Goal: Task Accomplishment & Management: Manage account settings

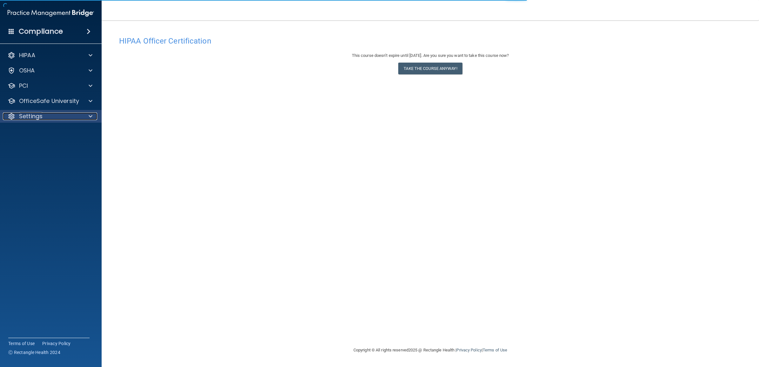
click at [88, 117] on div at bounding box center [90, 116] width 16 height 8
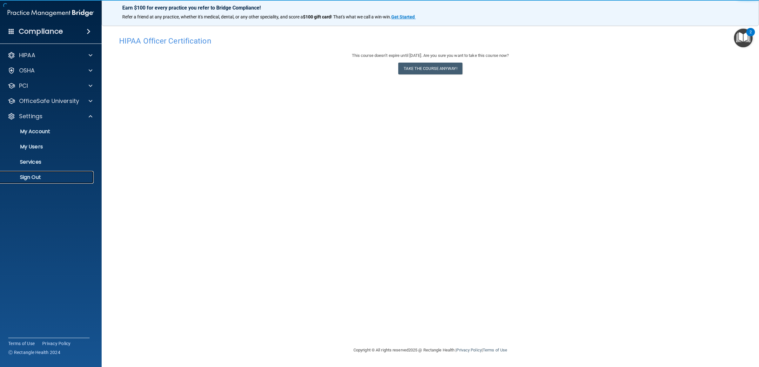
click at [45, 176] on p "Sign Out" at bounding box center [47, 177] width 87 height 6
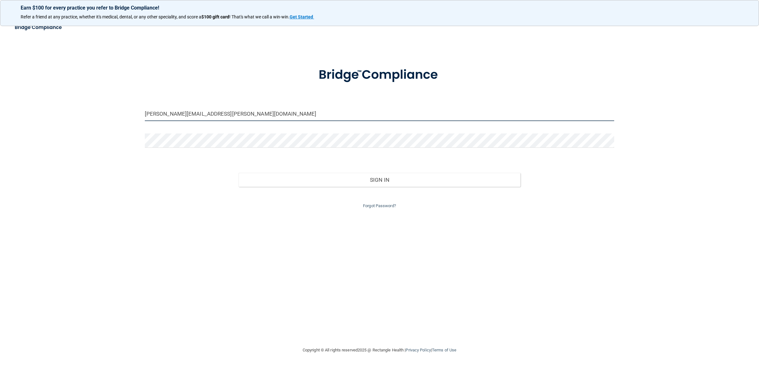
drag, startPoint x: 211, startPoint y: 110, endPoint x: 215, endPoint y: 116, distance: 7.4
click at [211, 110] on input "[PERSON_NAME][EMAIL_ADDRESS][PERSON_NAME][DOMAIN_NAME]" at bounding box center [379, 114] width 469 height 14
drag, startPoint x: 213, startPoint y: 111, endPoint x: 118, endPoint y: 110, distance: 94.6
click at [118, 110] on div "[PERSON_NAME][EMAIL_ADDRESS][PERSON_NAME][DOMAIN_NAME] Invalid email/password. …" at bounding box center [380, 183] width 734 height 313
paste input "tsmad-beBright@beB"
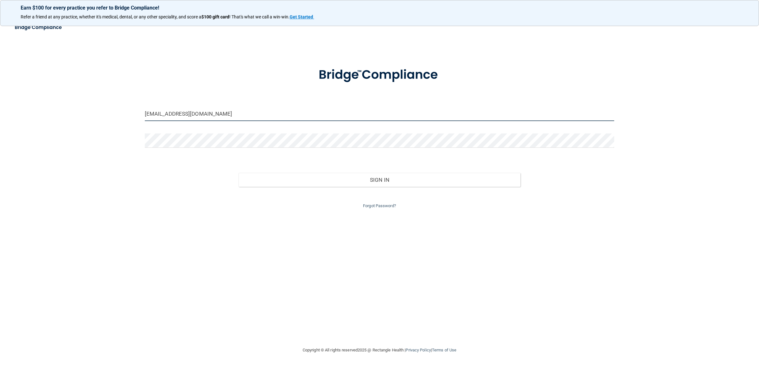
type input "[EMAIL_ADDRESS][DOMAIN_NAME]"
click at [118, 139] on div "[EMAIL_ADDRESS][DOMAIN_NAME] Invalid email/password. You don't have permission …" at bounding box center [380, 183] width 734 height 313
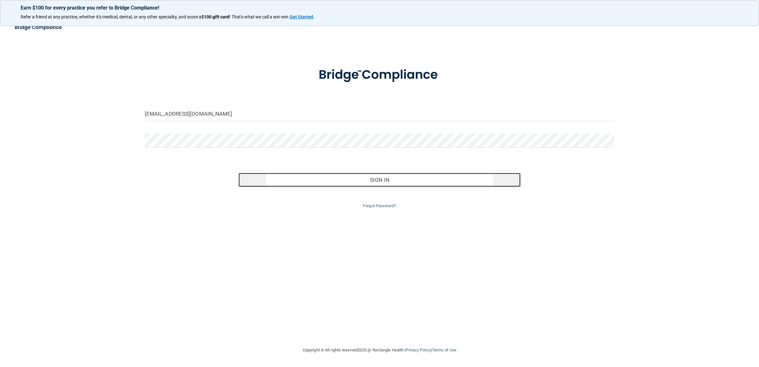
click at [391, 178] on button "Sign In" at bounding box center [379, 180] width 282 height 14
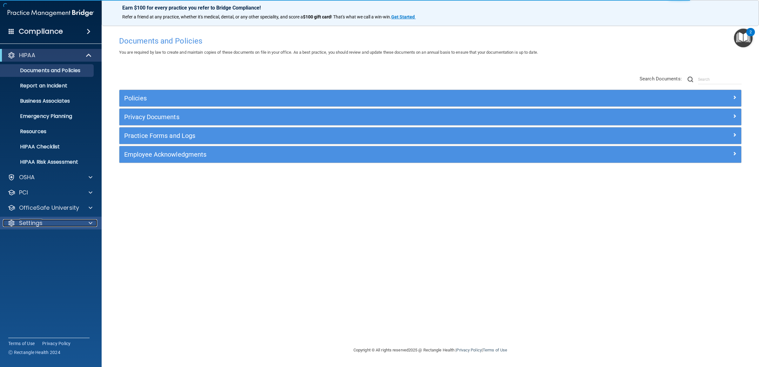
click at [45, 220] on div "Settings" at bounding box center [42, 223] width 79 height 8
click at [47, 253] on p "My Users" at bounding box center [47, 253] width 87 height 6
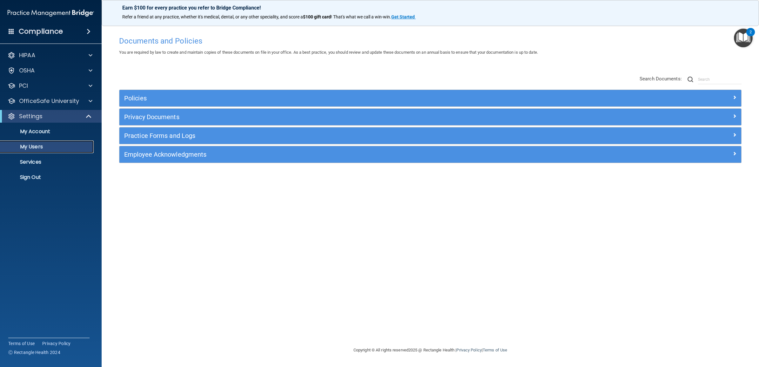
select select "20"
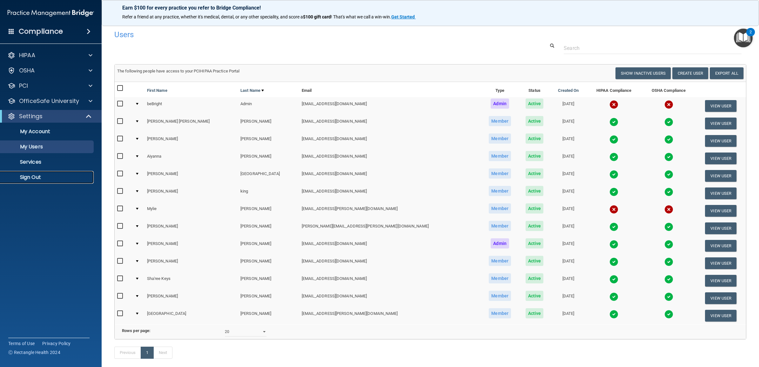
click at [44, 179] on p "Sign Out" at bounding box center [47, 177] width 87 height 6
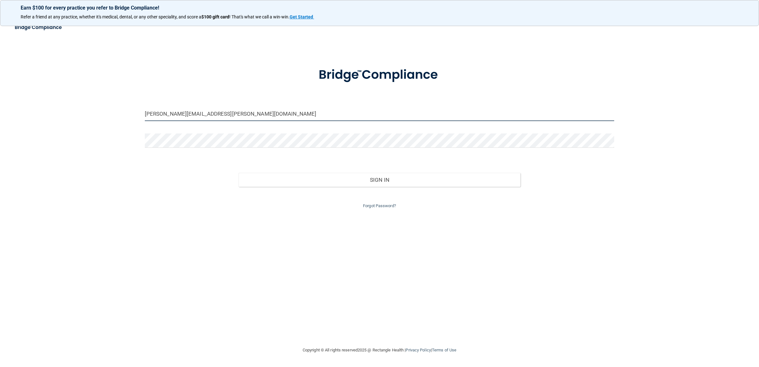
click at [205, 114] on input "[PERSON_NAME][EMAIL_ADDRESS][PERSON_NAME][DOMAIN_NAME]" at bounding box center [379, 114] width 469 height 14
drag, startPoint x: 217, startPoint y: 113, endPoint x: 128, endPoint y: 110, distance: 88.6
click at [128, 110] on div "[PERSON_NAME][EMAIL_ADDRESS][PERSON_NAME][DOMAIN_NAME] Invalid email/password. …" at bounding box center [380, 183] width 734 height 313
paste input "cdok-beBright@beB"
type input "[EMAIL_ADDRESS][DOMAIN_NAME]"
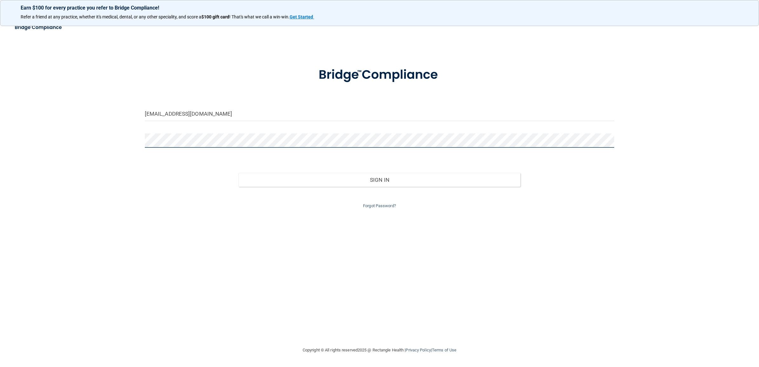
click at [135, 139] on div "[EMAIL_ADDRESS][DOMAIN_NAME] Invalid email/password. You don't have permission …" at bounding box center [380, 183] width 734 height 313
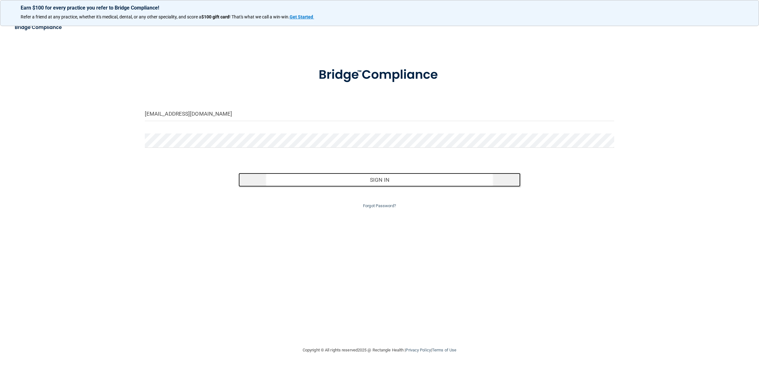
click at [402, 182] on button "Sign In" at bounding box center [379, 180] width 282 height 14
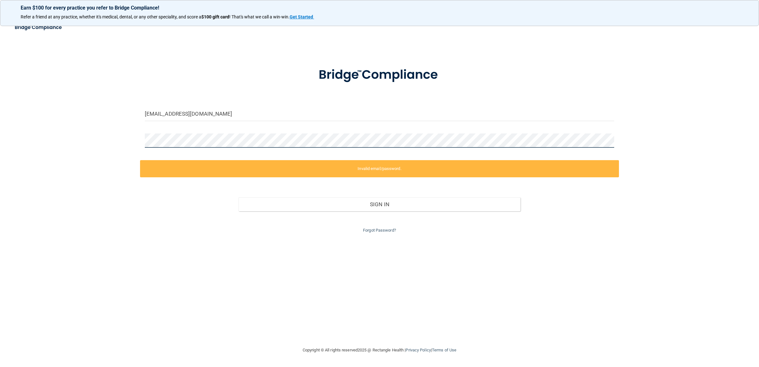
click at [130, 139] on div "[EMAIL_ADDRESS][DOMAIN_NAME] Invalid email/password. You don't have permission …" at bounding box center [380, 183] width 734 height 313
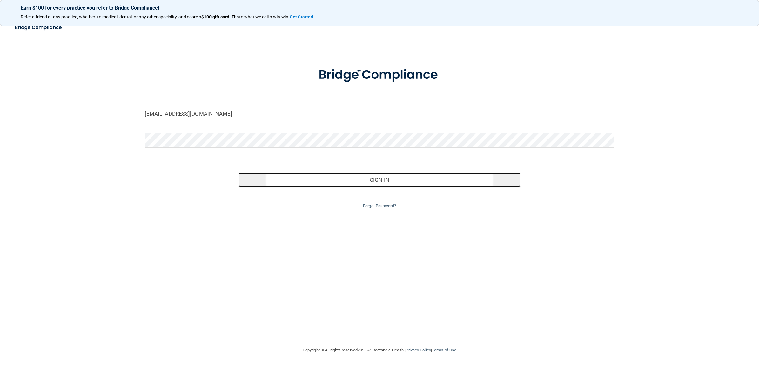
click at [372, 179] on button "Sign In" at bounding box center [379, 180] width 282 height 14
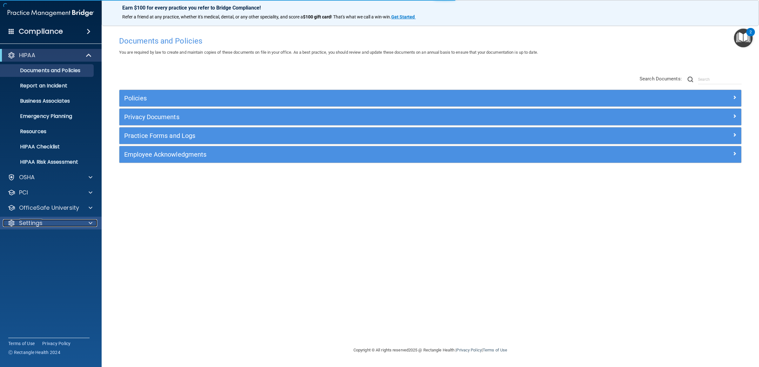
click at [46, 224] on div "Settings" at bounding box center [42, 223] width 79 height 8
click at [44, 252] on p "My Users" at bounding box center [47, 253] width 87 height 6
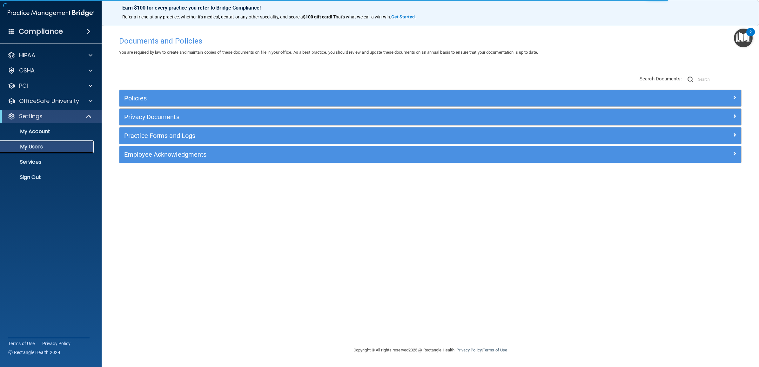
select select "20"
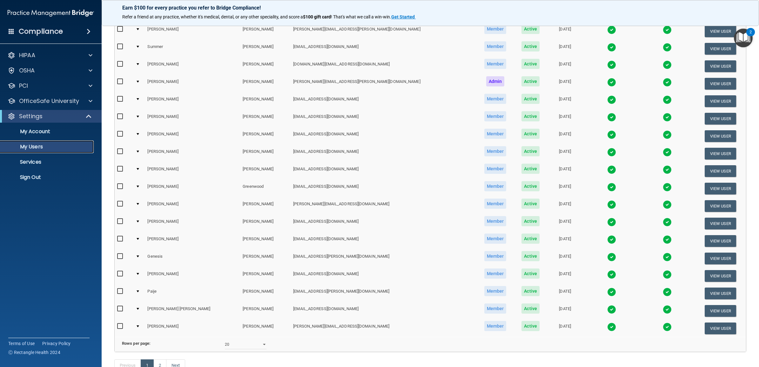
scroll to position [119, 0]
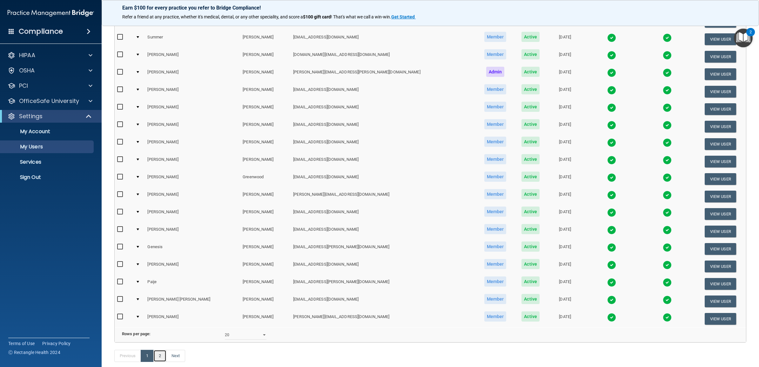
click at [160, 362] on link "2" at bounding box center [159, 356] width 13 height 12
select select "20"
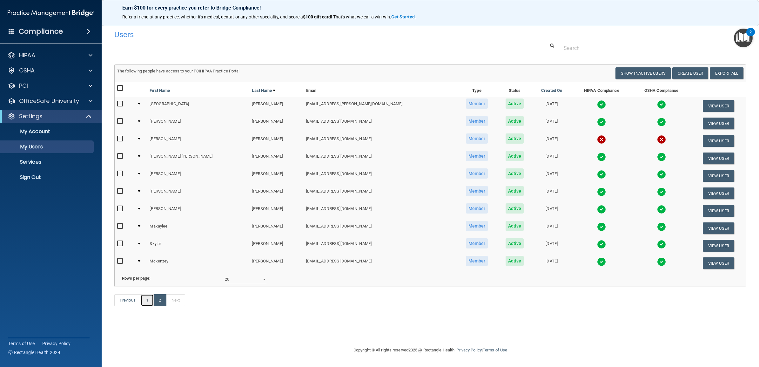
click at [145, 306] on link "1" at bounding box center [147, 300] width 13 height 12
select select "20"
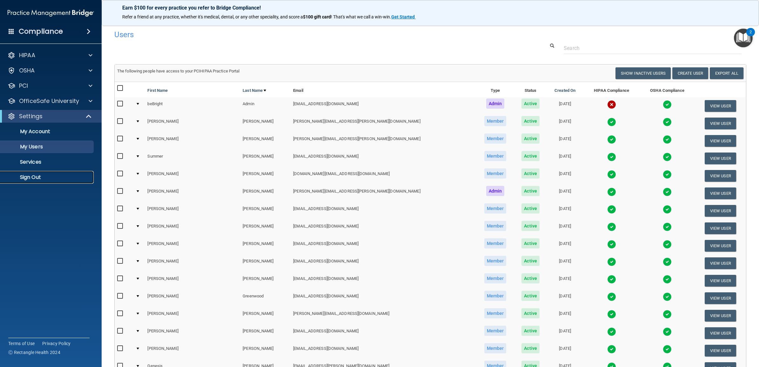
click at [34, 179] on p "Sign Out" at bounding box center [47, 177] width 87 height 6
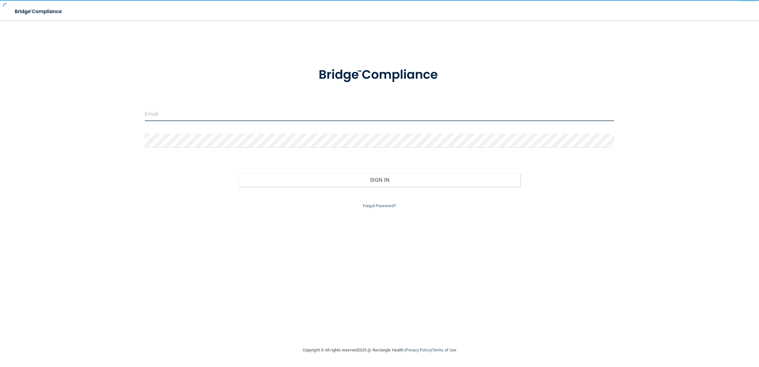
type input "[PERSON_NAME][EMAIL_ADDRESS][PERSON_NAME][DOMAIN_NAME]"
